Goal: Task Accomplishment & Management: Use online tool/utility

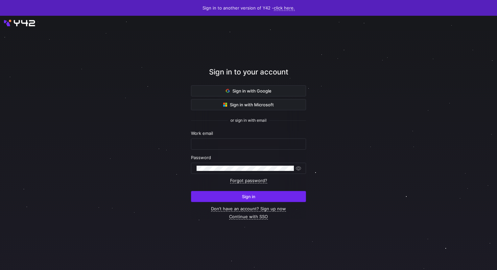
type input "[PERSON_NAME][EMAIL_ADDRESS][PERSON_NAME][DOMAIN_NAME]"
click at [238, 198] on span "submit" at bounding box center [248, 197] width 114 height 11
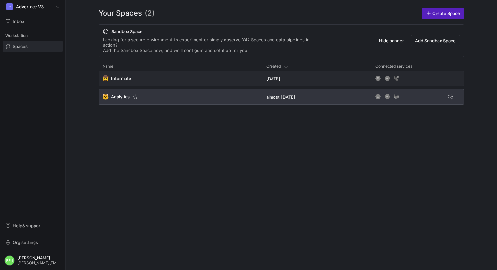
click at [113, 94] on span "Analytics" at bounding box center [120, 96] width 18 height 5
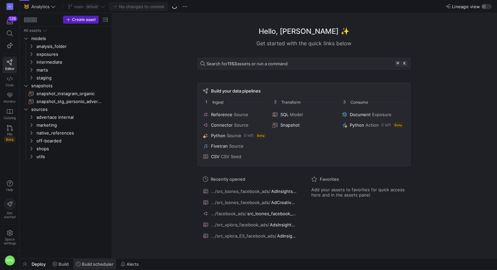
click at [89, 264] on span "Build scheduler" at bounding box center [98, 264] width 32 height 5
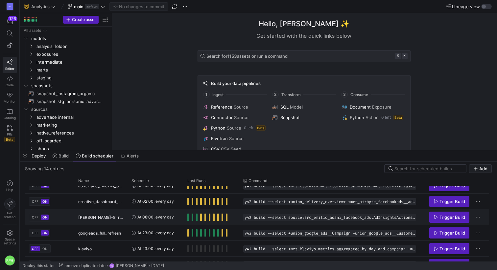
scroll to position [31, 0]
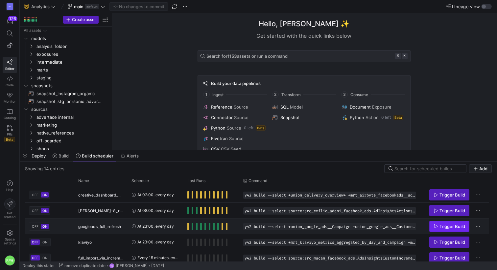
click at [436, 225] on icon "Press SPACE to select this row." at bounding box center [435, 226] width 5 height 5
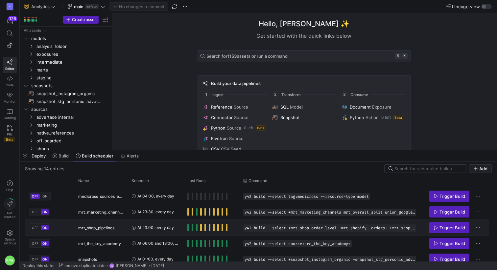
scroll to position [0, 0]
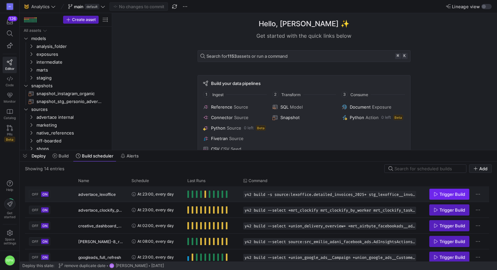
click at [442, 190] on span "Press SPACE to select this row." at bounding box center [448, 194] width 39 height 11
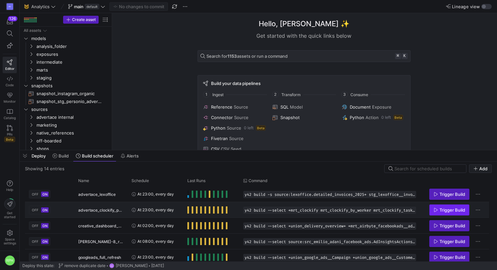
click at [433, 211] on icon "Press SPACE to select this row." at bounding box center [435, 210] width 5 height 5
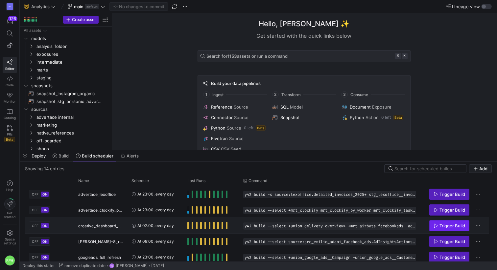
click at [434, 226] on icon "Press SPACE to select this row." at bounding box center [435, 226] width 5 height 5
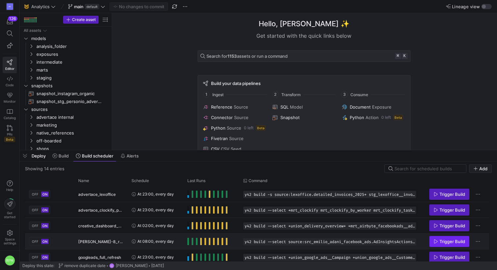
click at [434, 243] on icon "Press SPACE to select this row." at bounding box center [435, 241] width 5 height 5
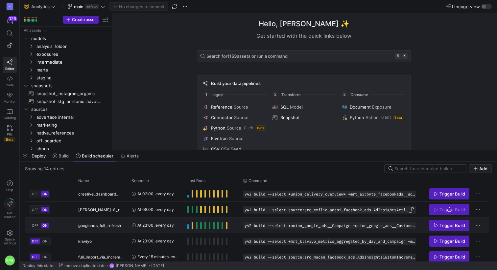
scroll to position [46, 0]
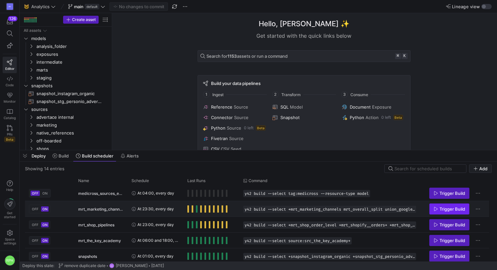
click at [439, 208] on span "Trigger Build" at bounding box center [452, 209] width 26 height 5
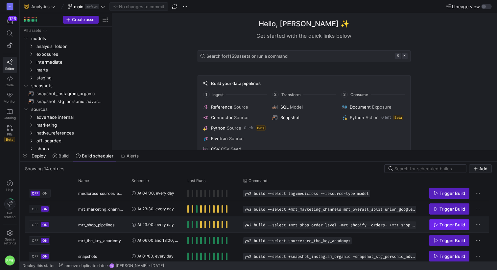
click at [432, 226] on span "Press SPACE to select this row." at bounding box center [448, 225] width 39 height 11
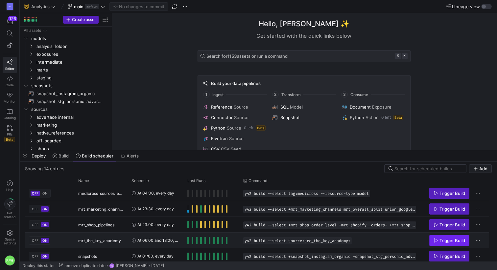
click at [433, 244] on span "Press SPACE to select this row." at bounding box center [448, 241] width 39 height 11
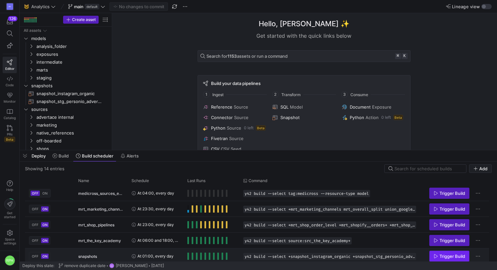
click at [434, 257] on icon "Press SPACE to select this row." at bounding box center [435, 256] width 5 height 5
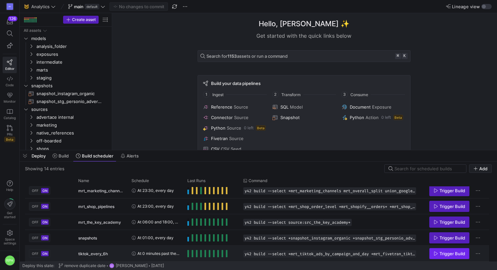
click at [438, 254] on span "Trigger Build" at bounding box center [449, 253] width 32 height 5
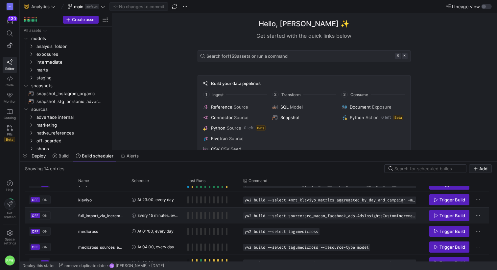
scroll to position [70, 0]
